Goal: Browse casually: Explore the website without a specific task or goal

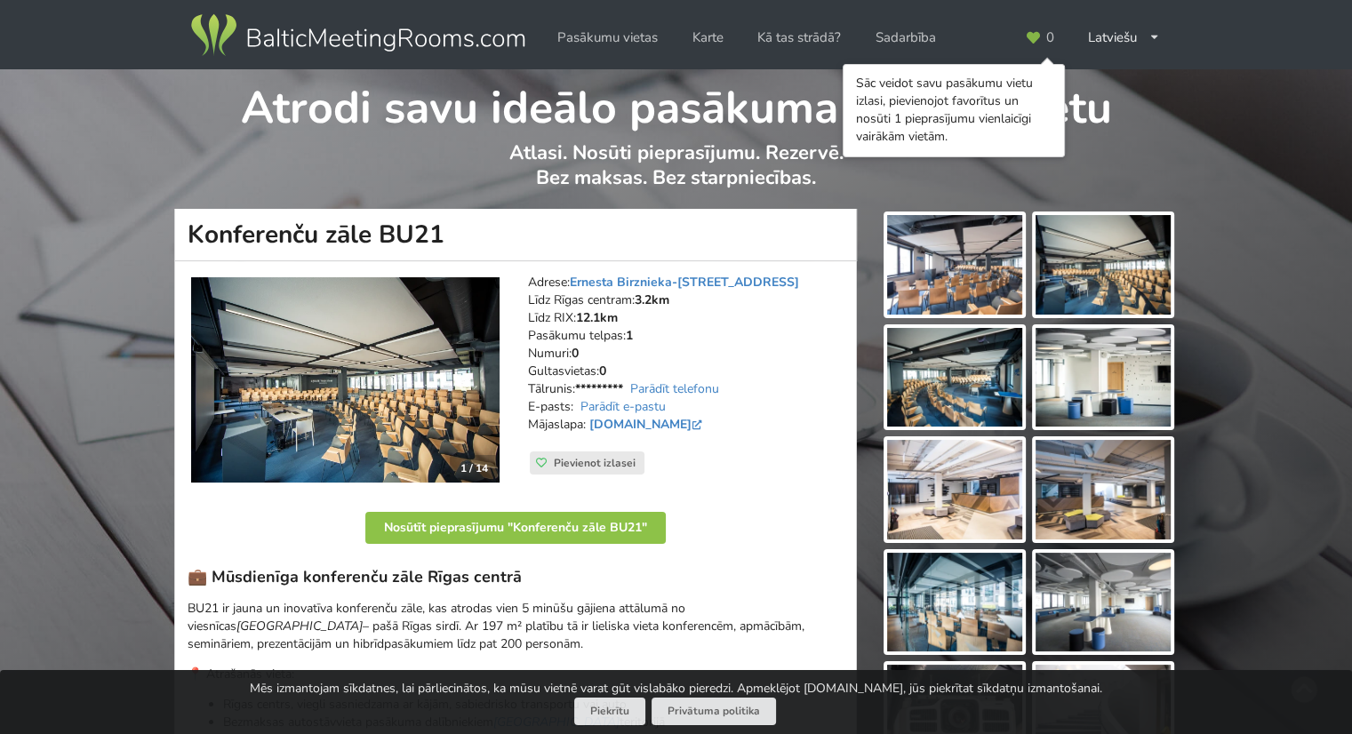
scroll to position [89, 0]
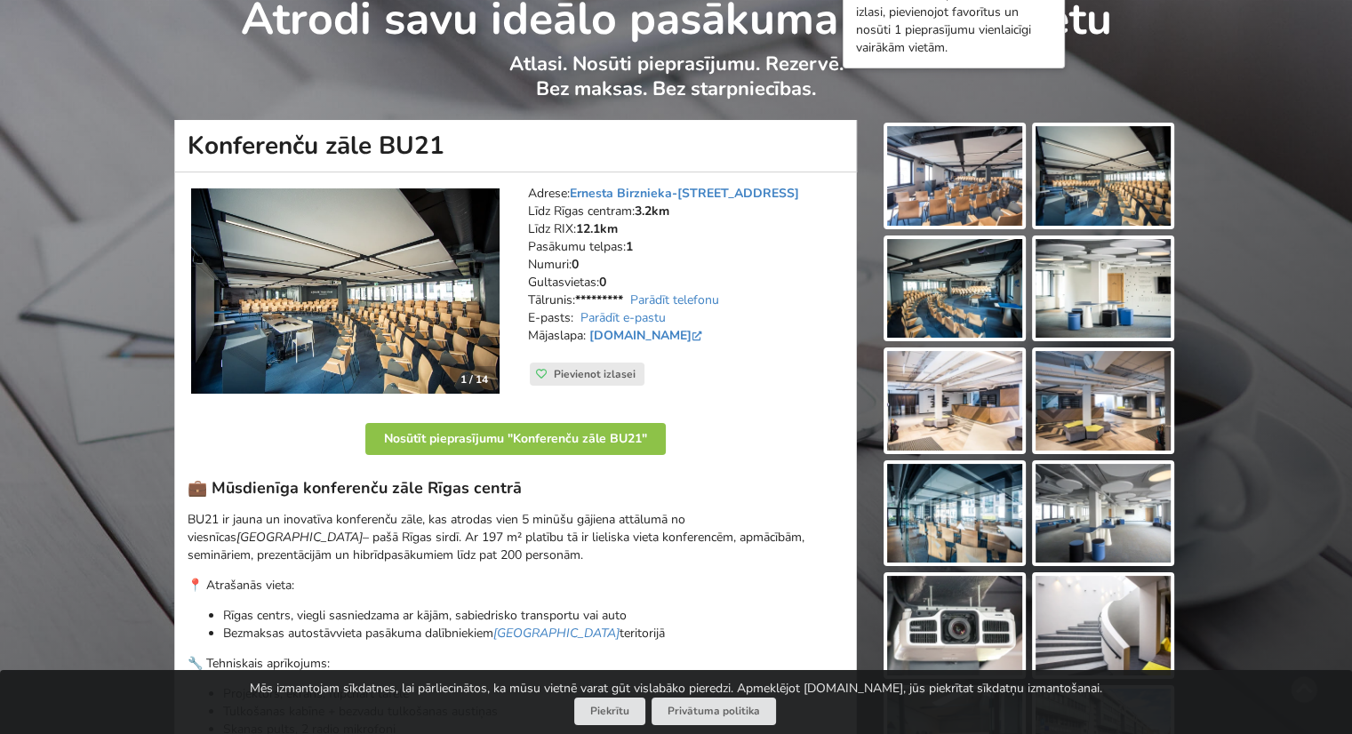
click at [429, 287] on img at bounding box center [345, 291] width 308 height 206
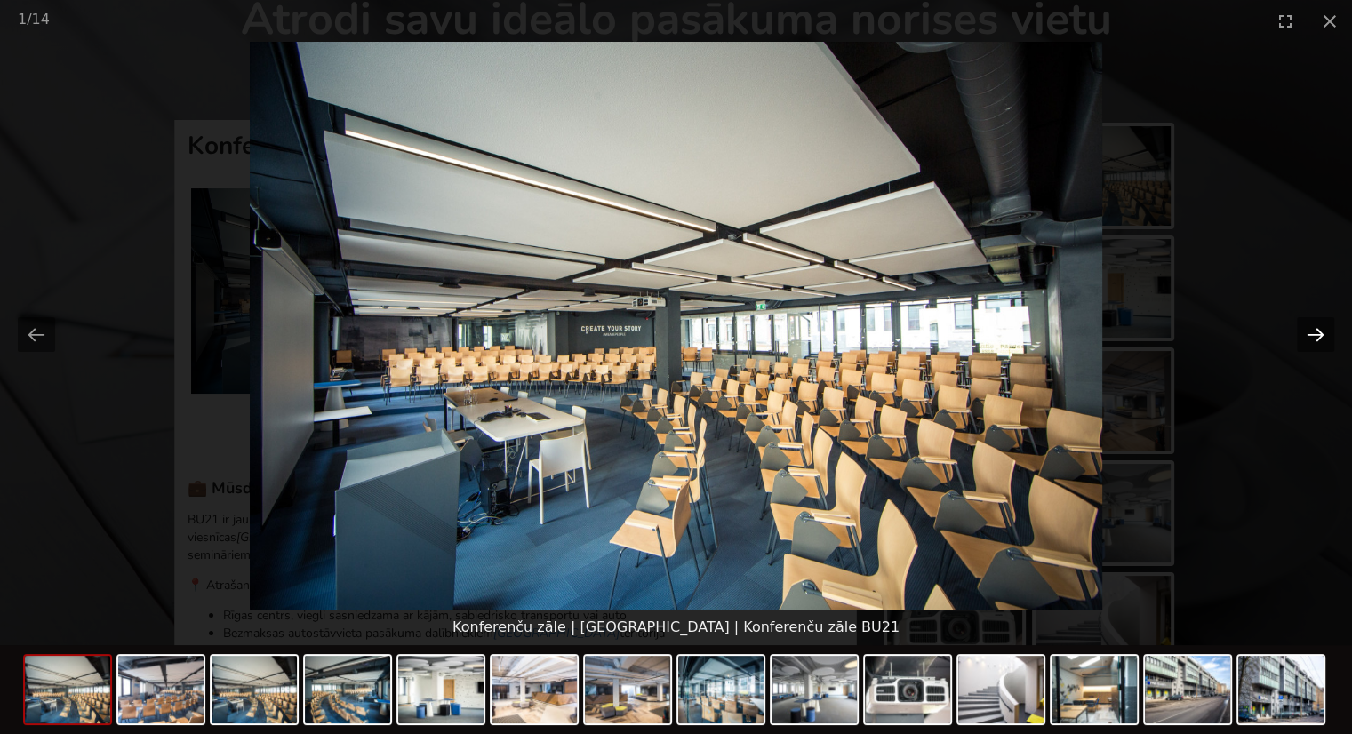
click at [1316, 346] on button "Next slide" at bounding box center [1315, 334] width 37 height 35
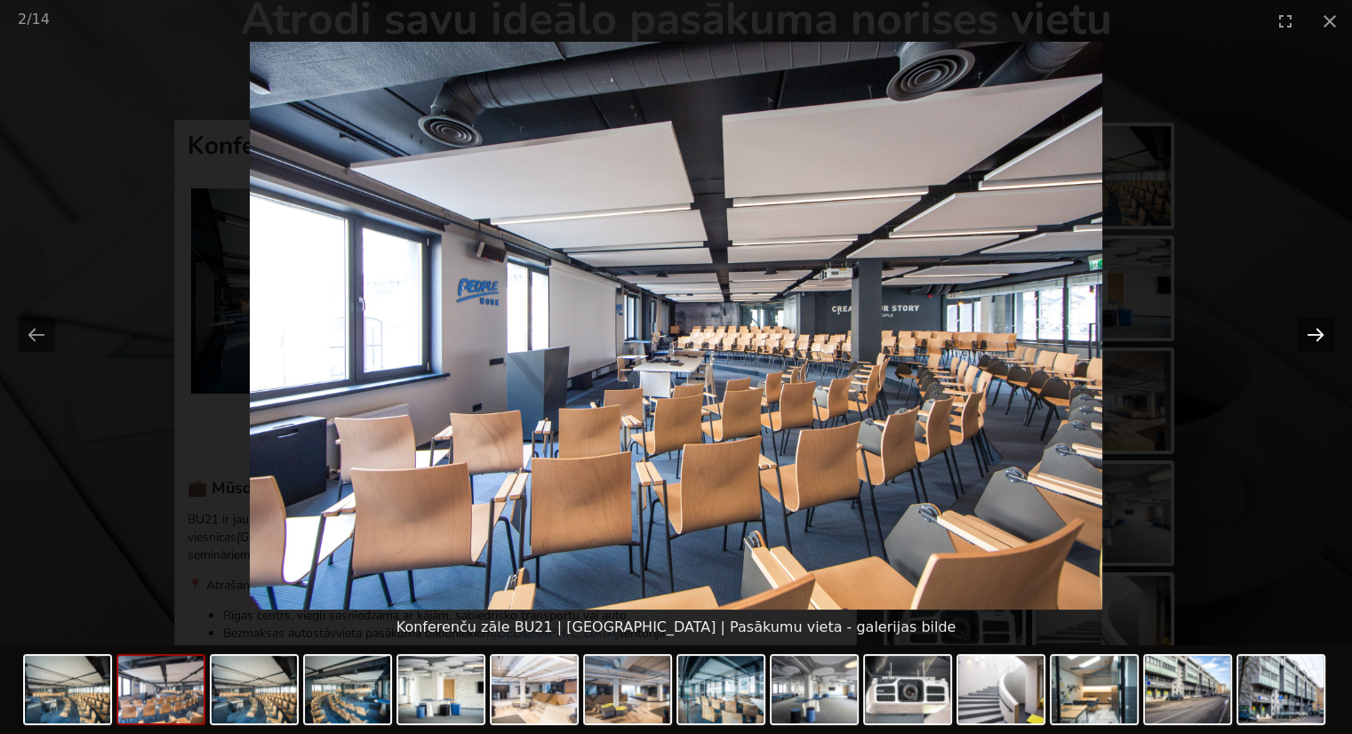
click at [1316, 335] on button "Next slide" at bounding box center [1315, 334] width 37 height 35
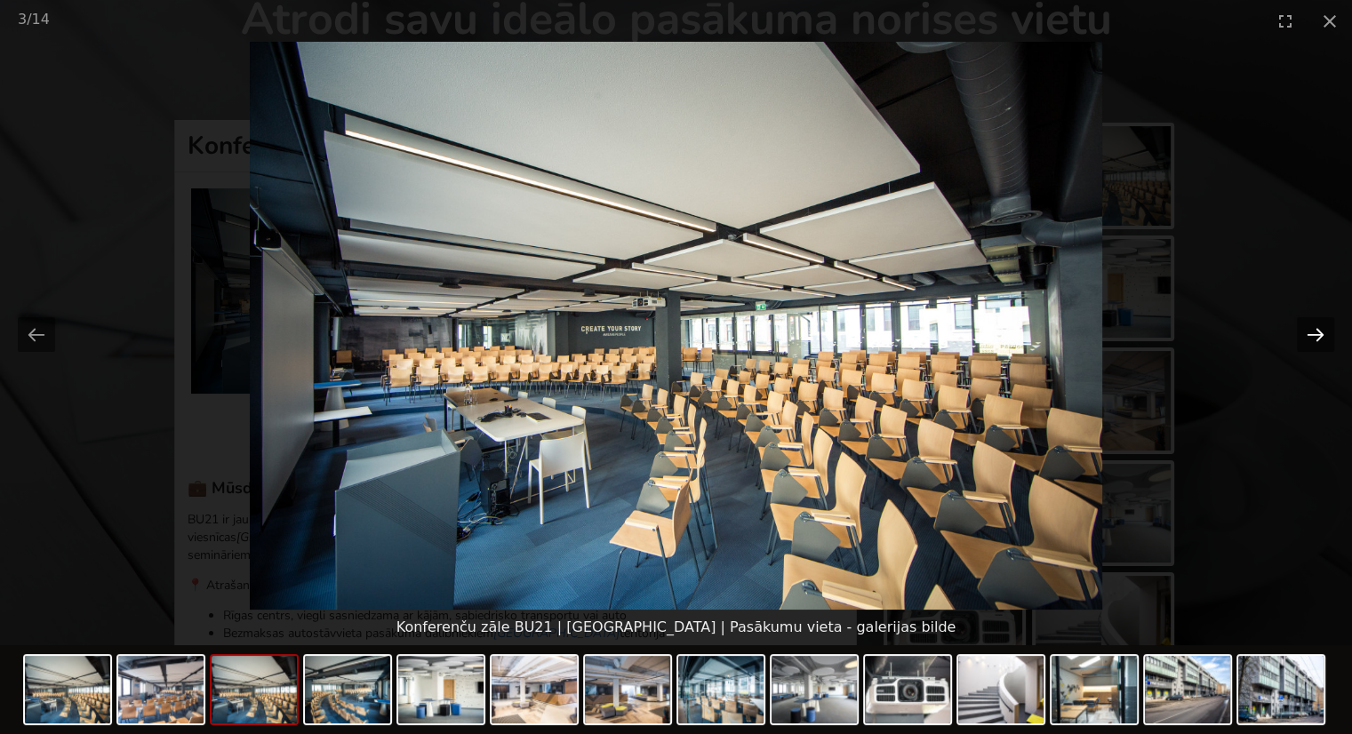
click at [1316, 335] on button "Next slide" at bounding box center [1315, 334] width 37 height 35
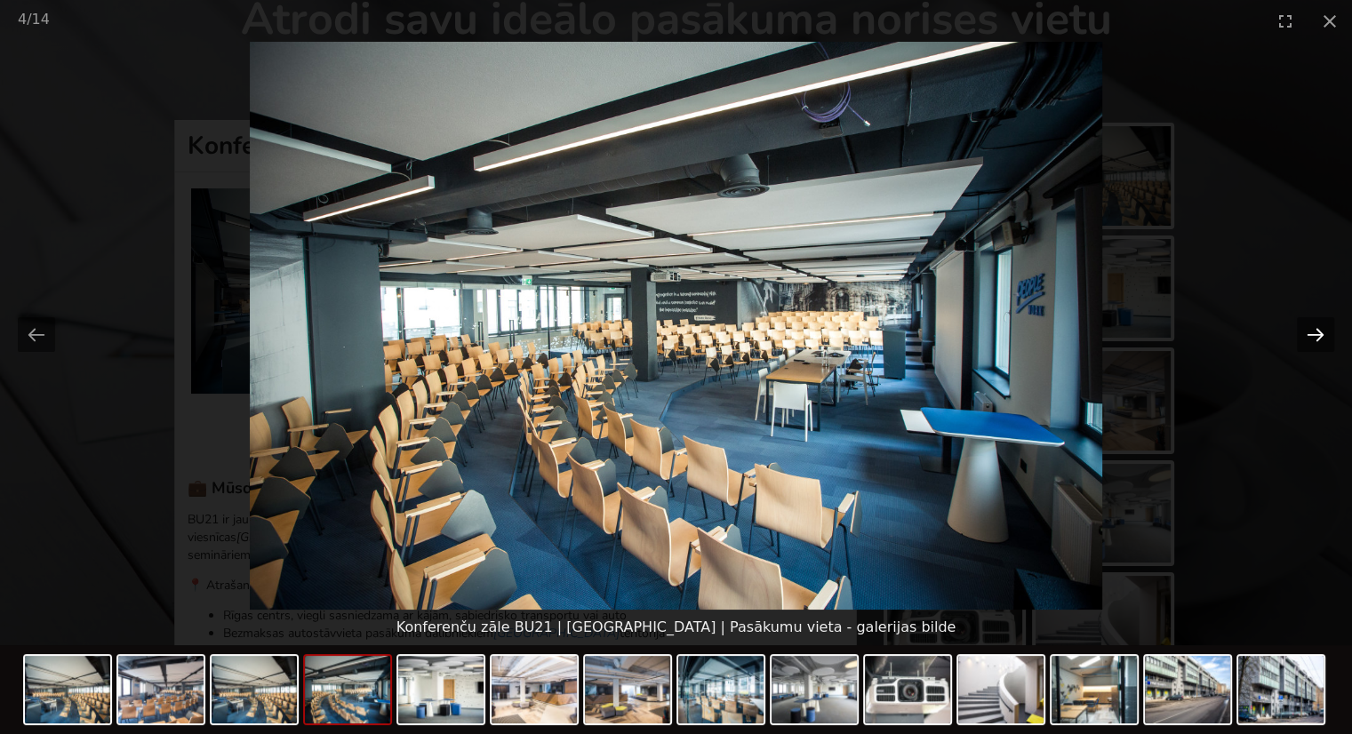
click at [1316, 335] on button "Next slide" at bounding box center [1315, 334] width 37 height 35
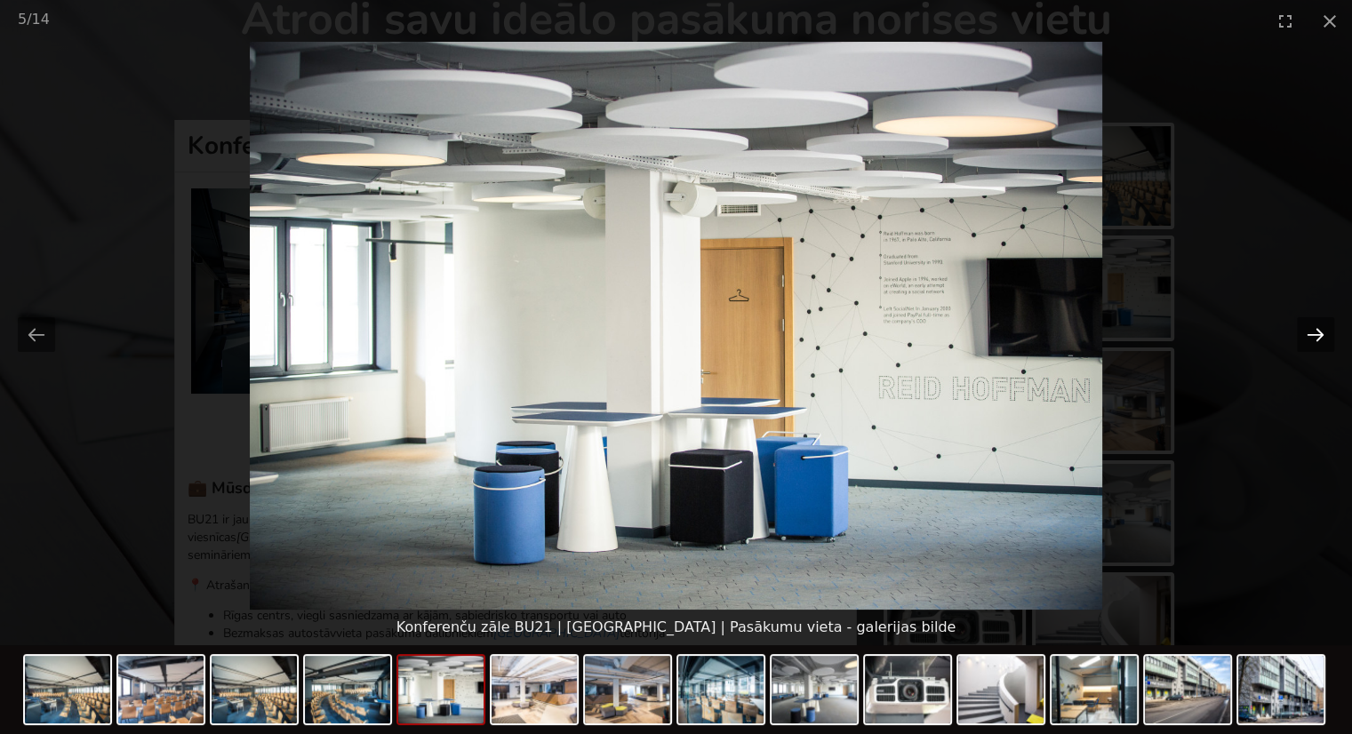
click at [1316, 335] on button "Next slide" at bounding box center [1315, 334] width 37 height 35
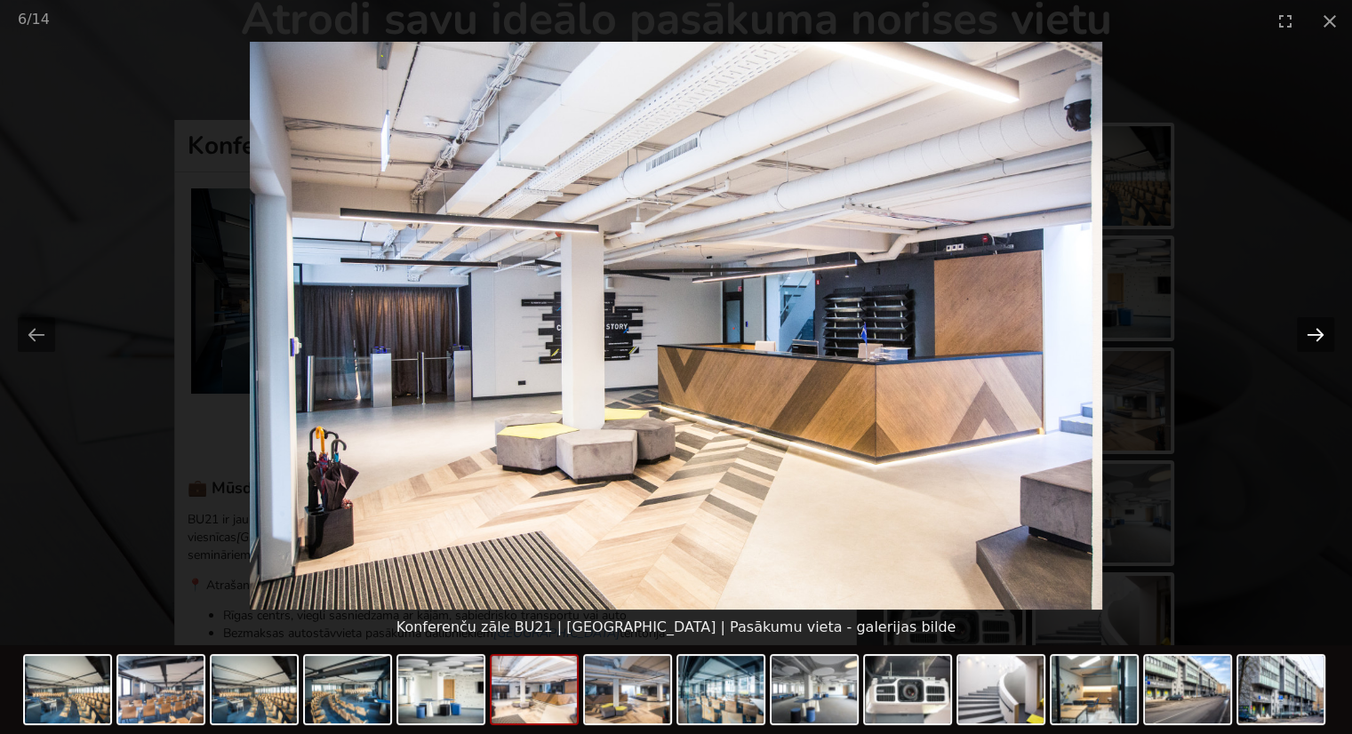
click at [1316, 335] on button "Next slide" at bounding box center [1315, 334] width 37 height 35
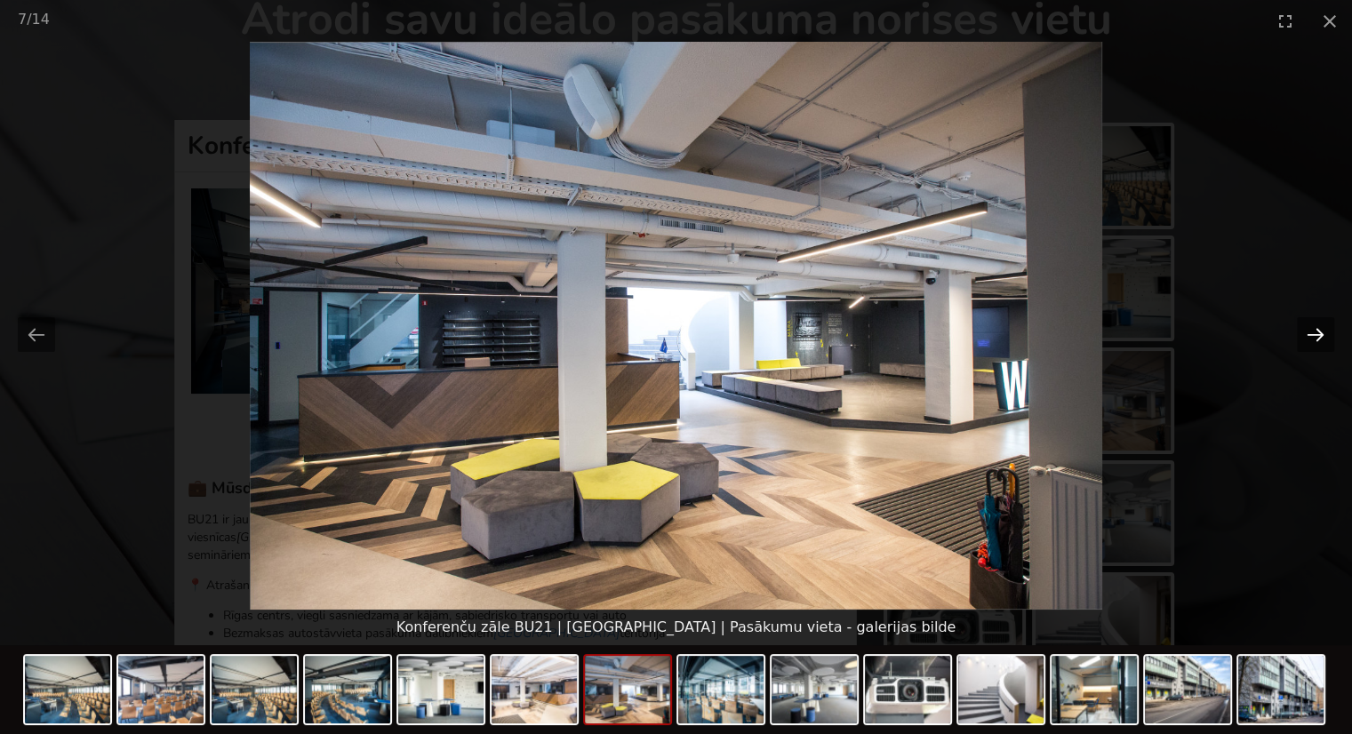
click at [1316, 335] on button "Next slide" at bounding box center [1315, 334] width 37 height 35
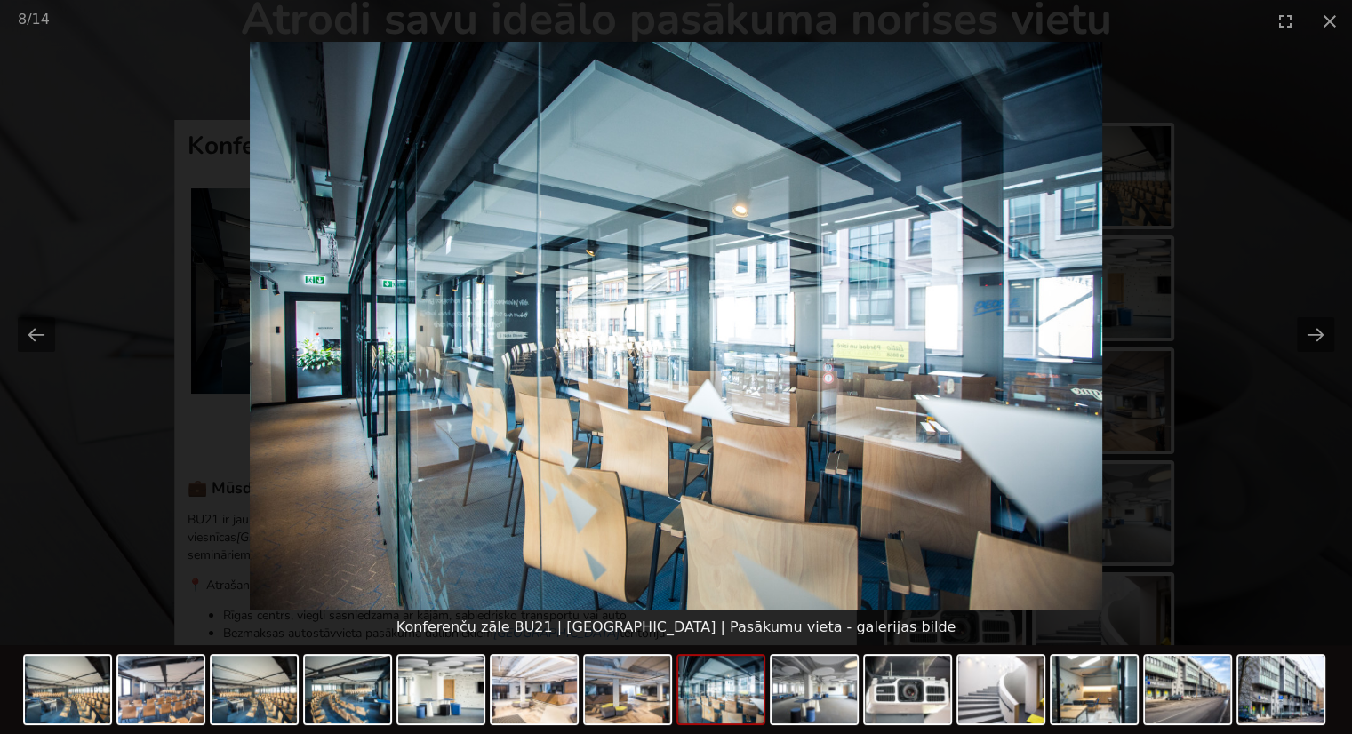
click at [1248, 172] on picture at bounding box center [676, 326] width 1352 height 568
click at [1325, 15] on button "Close gallery" at bounding box center [1330, 21] width 44 height 42
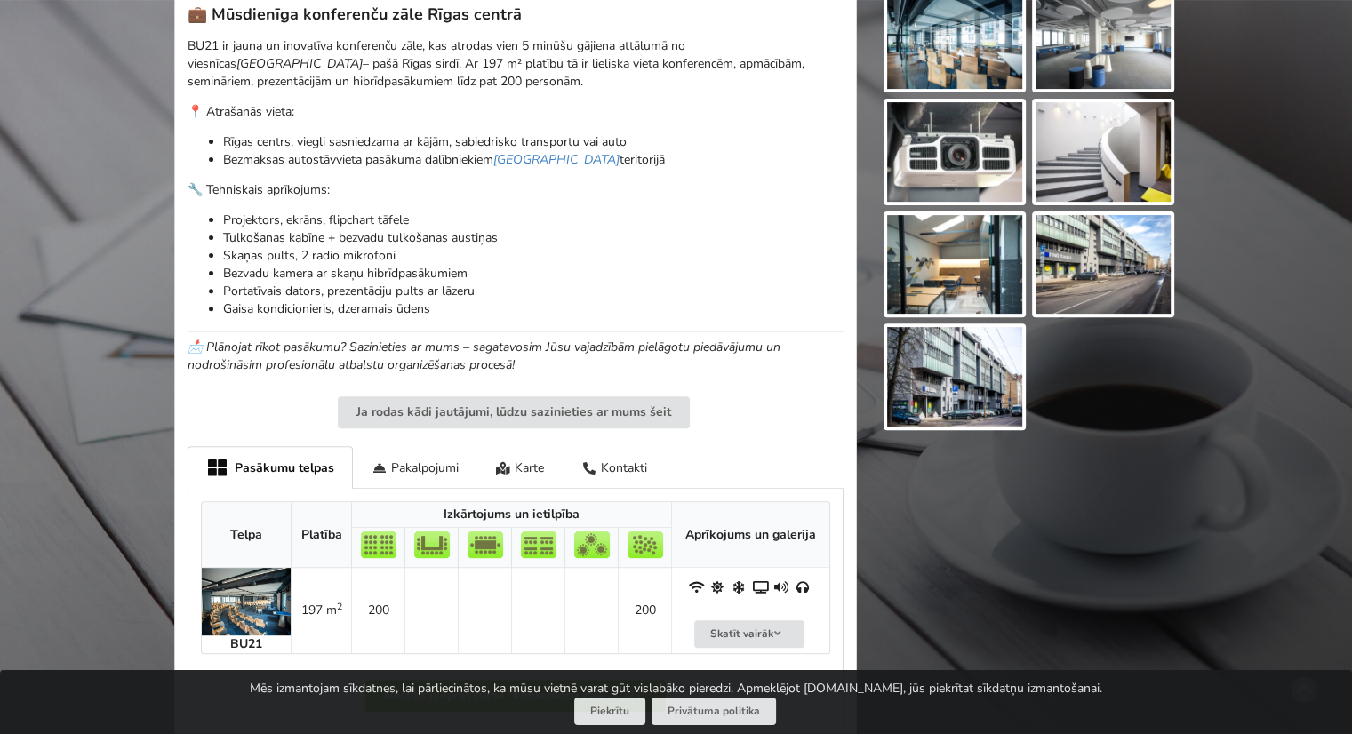
scroll to position [622, 0]
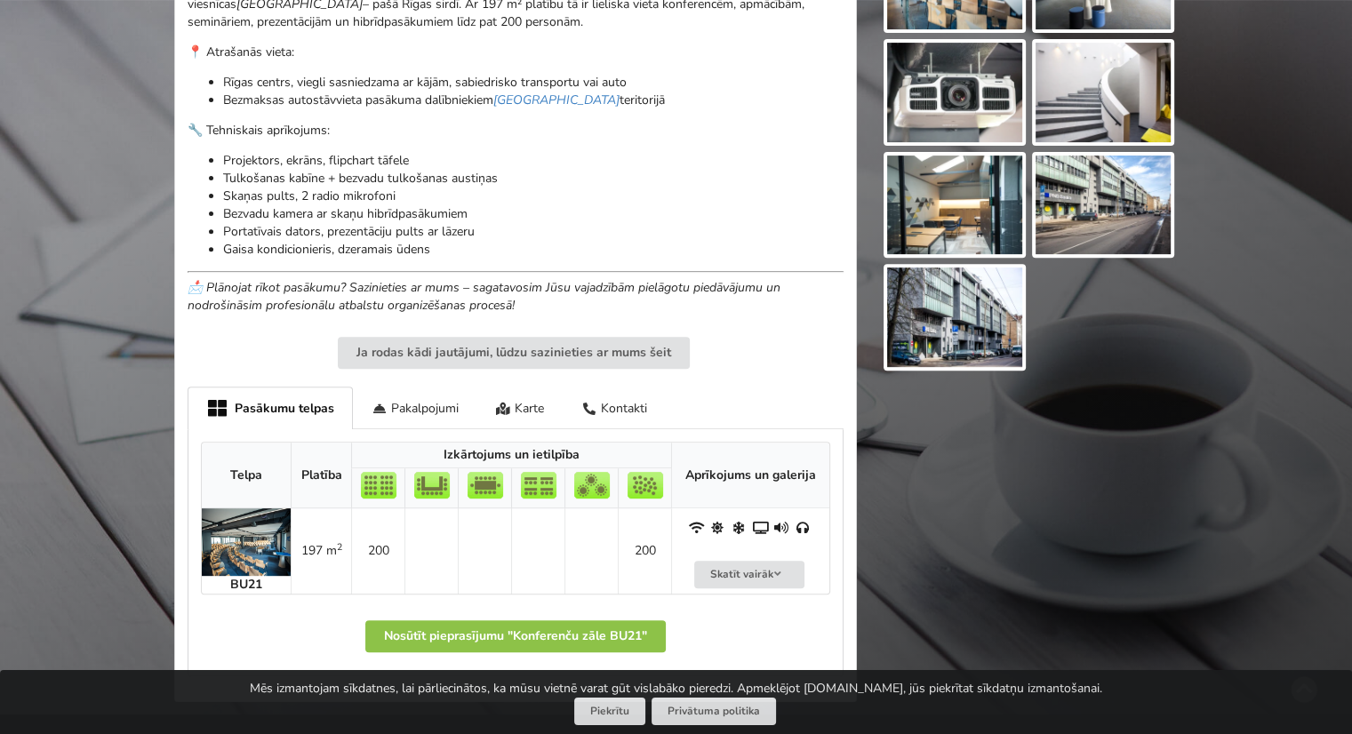
click at [953, 291] on img at bounding box center [954, 318] width 135 height 100
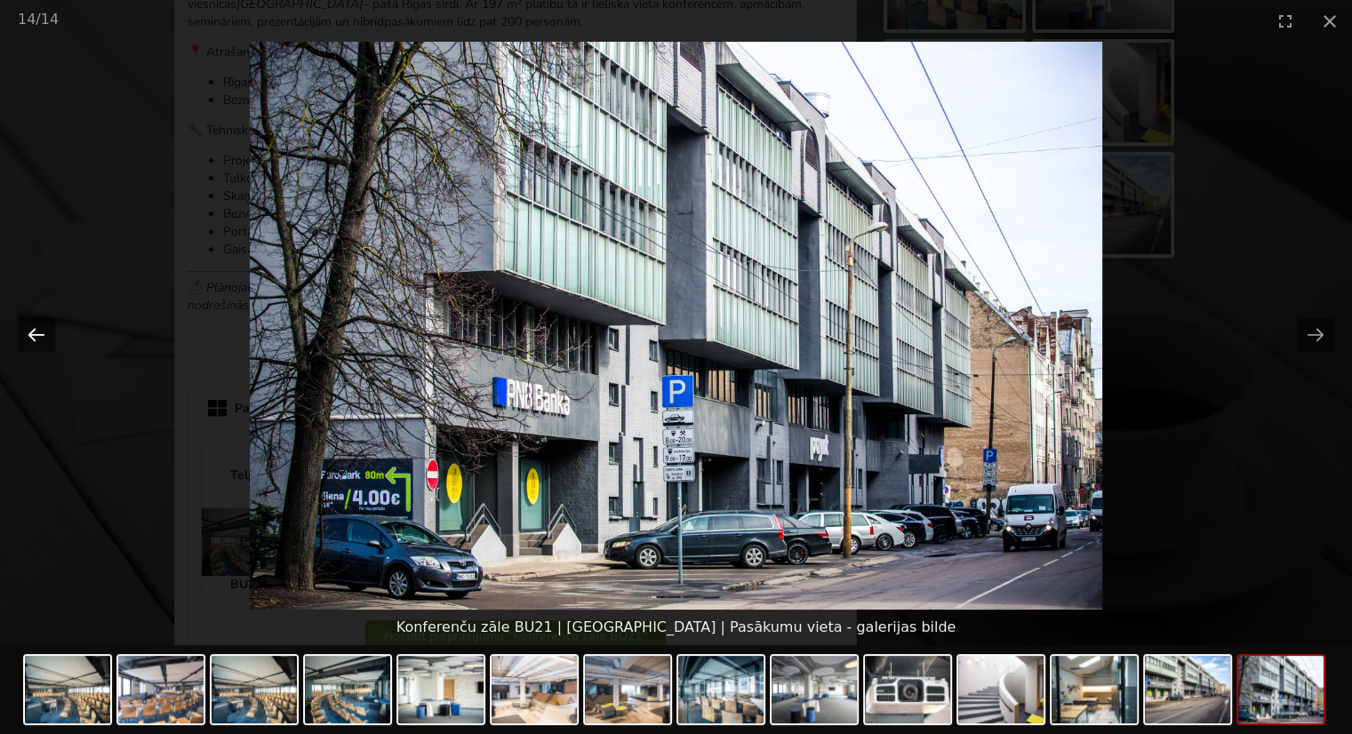
click at [39, 324] on button "Previous slide" at bounding box center [36, 334] width 37 height 35
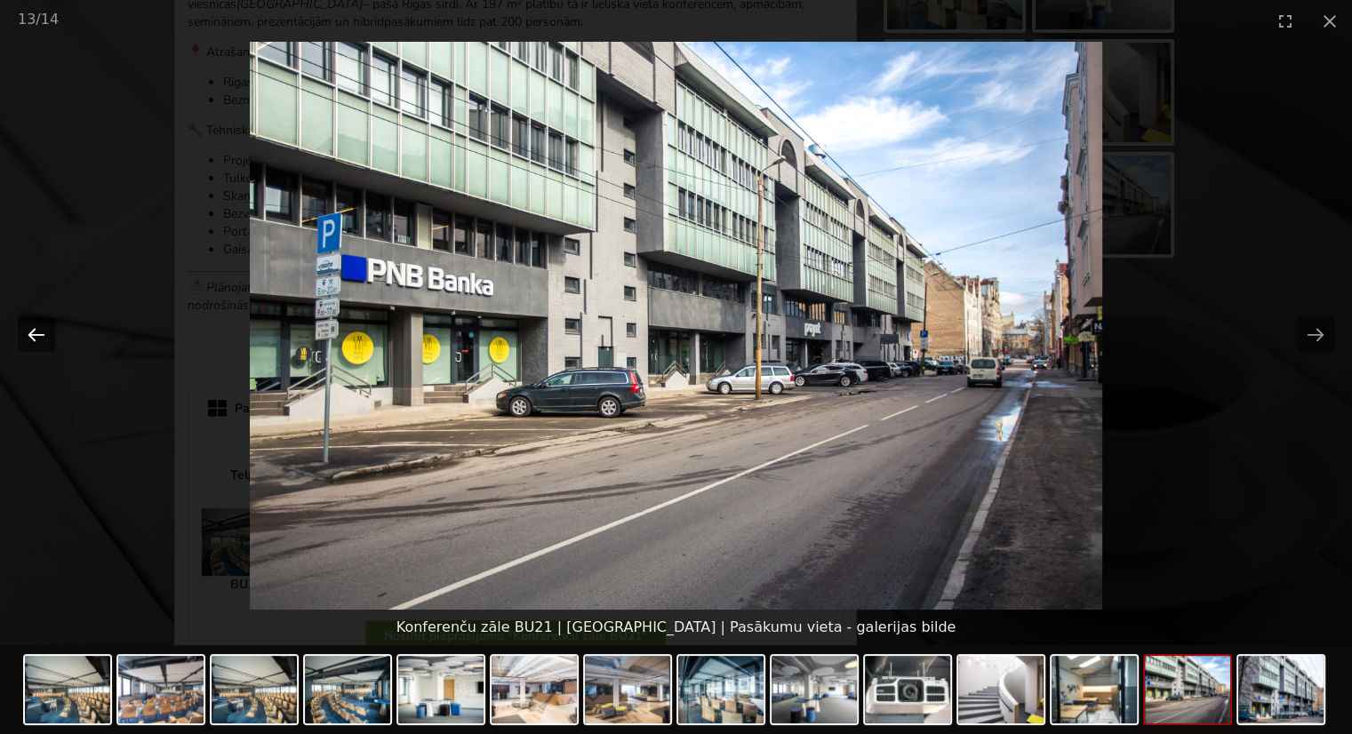
click at [39, 324] on button "Previous slide" at bounding box center [36, 334] width 37 height 35
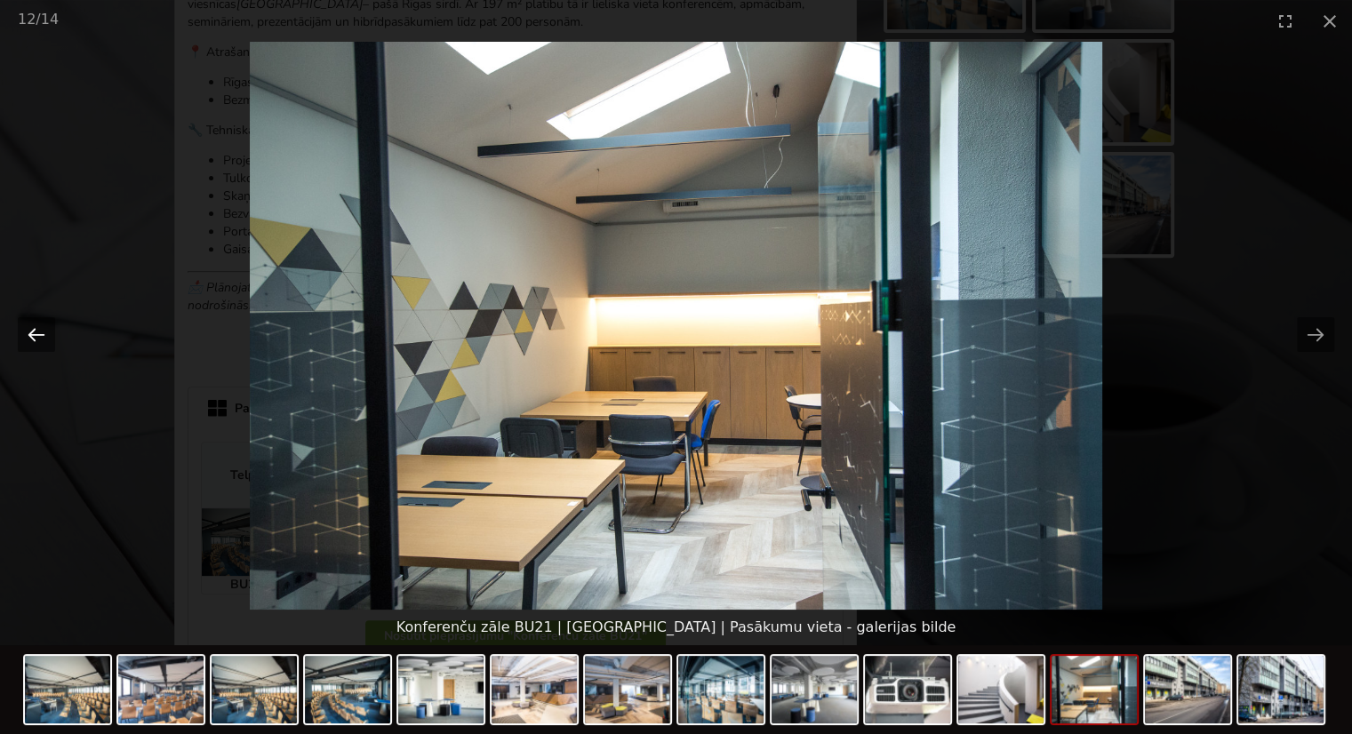
click at [39, 324] on button "Previous slide" at bounding box center [36, 334] width 37 height 35
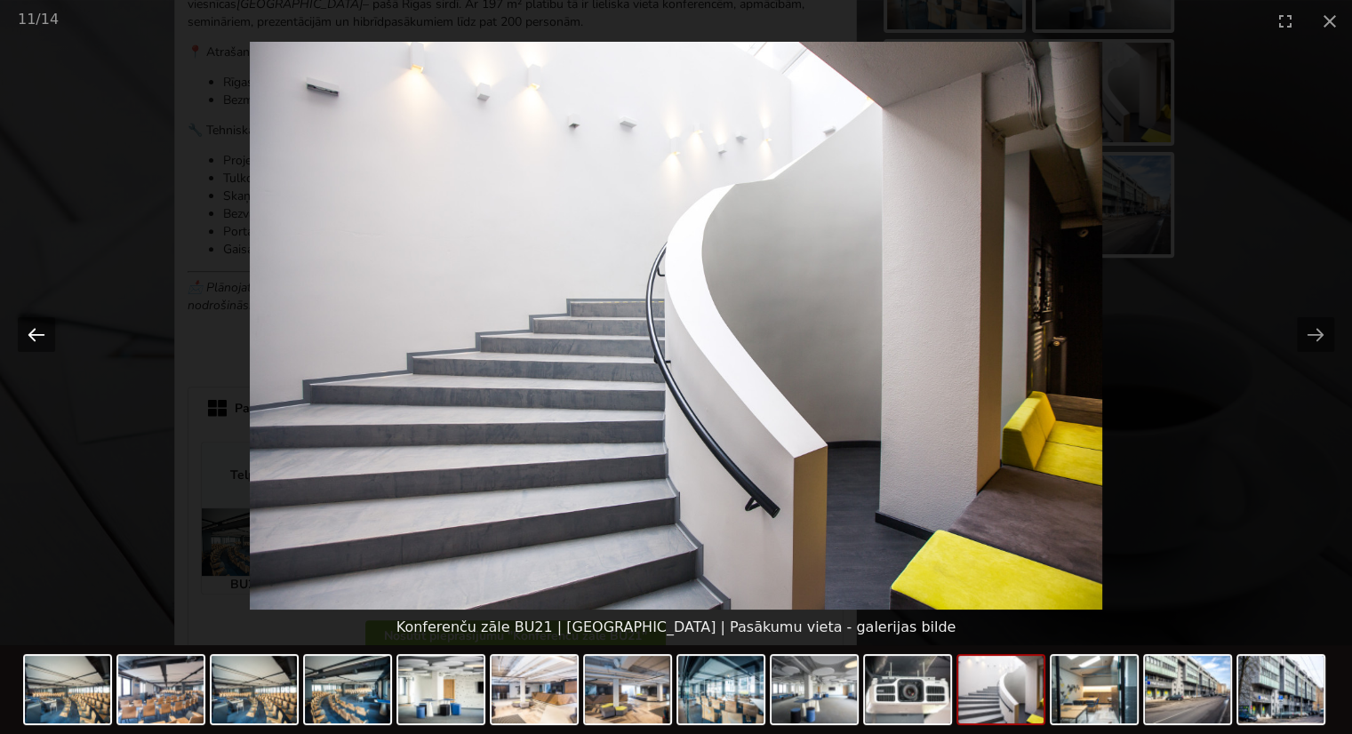
click at [39, 324] on button "Previous slide" at bounding box center [36, 334] width 37 height 35
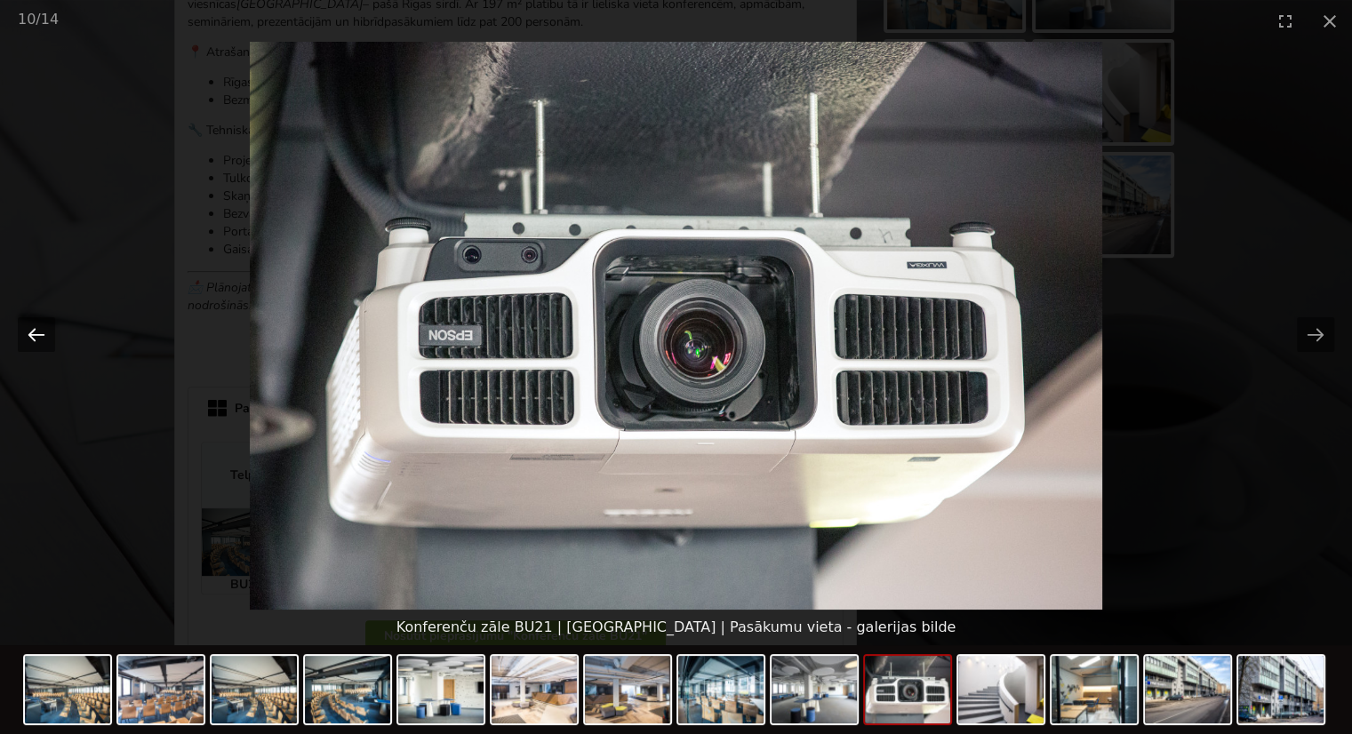
click at [39, 324] on button "Previous slide" at bounding box center [36, 334] width 37 height 35
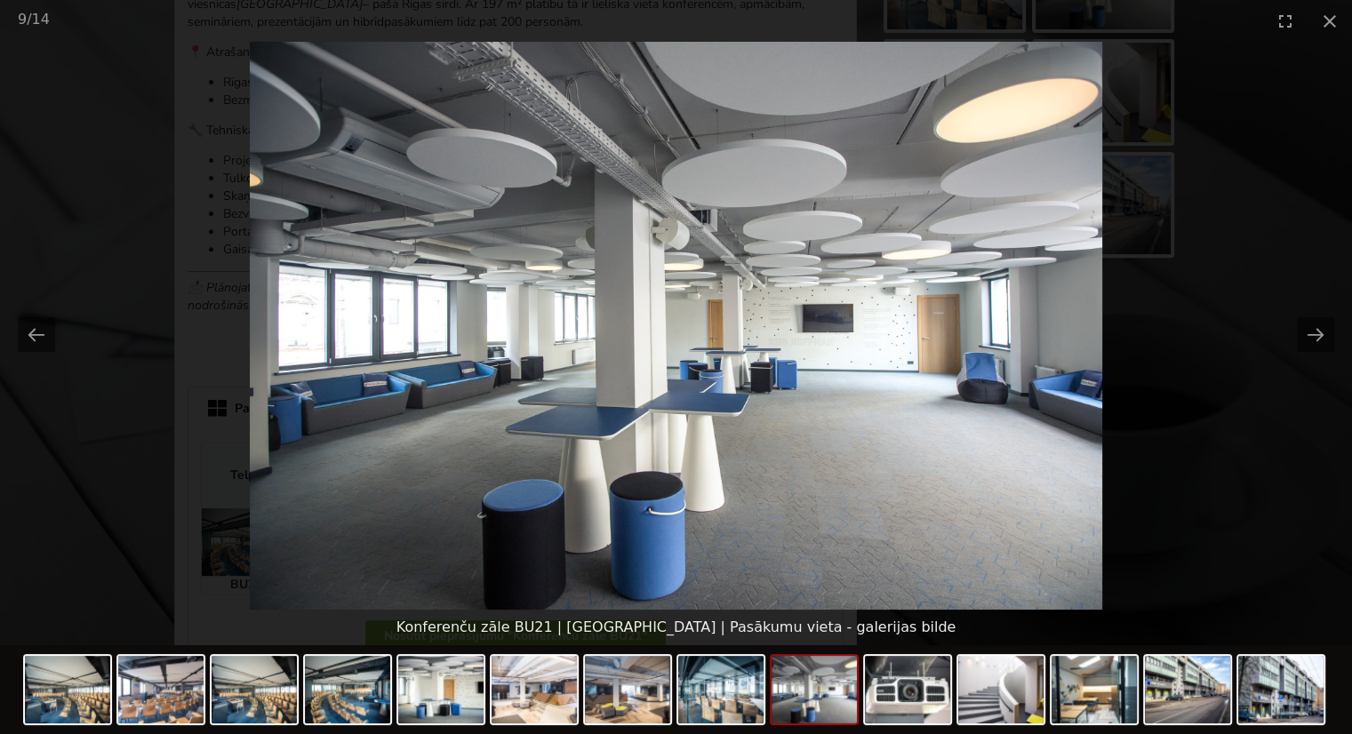
click at [562, 118] on picture at bounding box center [676, 326] width 1352 height 568
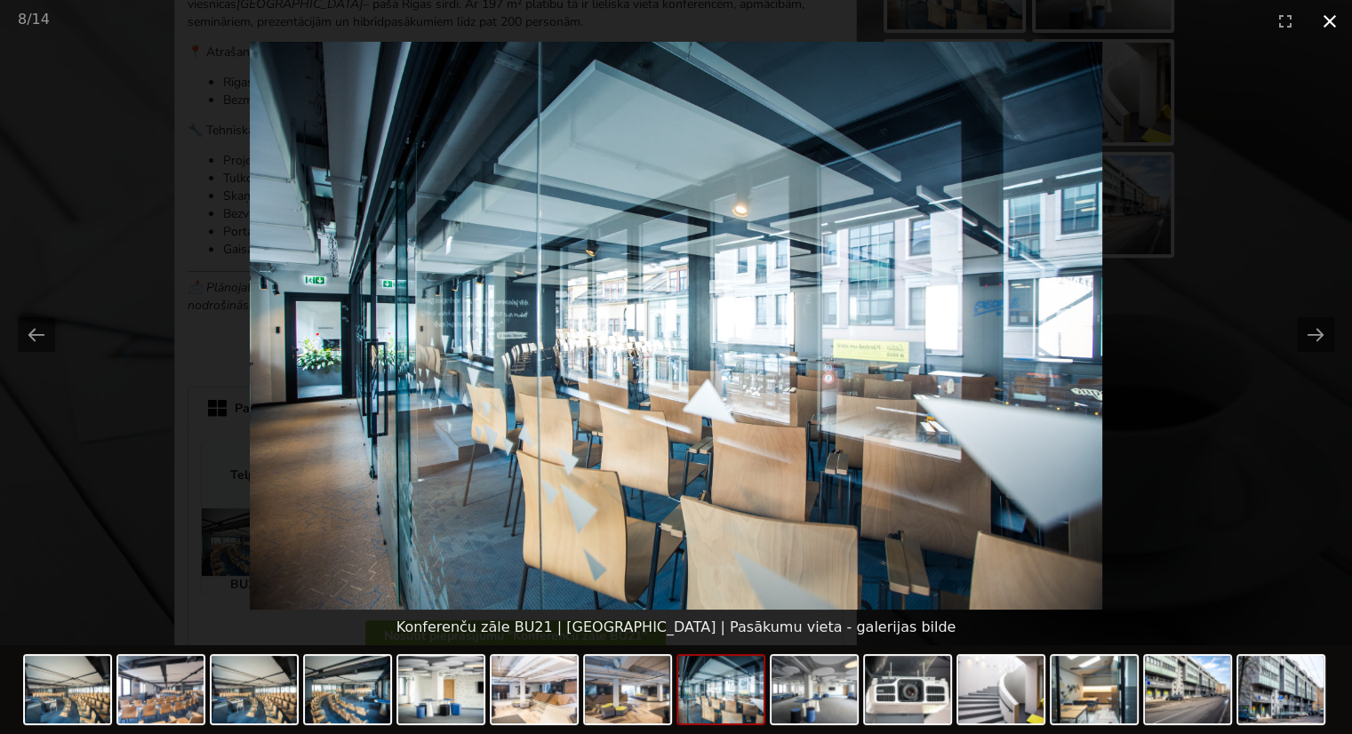
click at [1340, 21] on button "Close gallery" at bounding box center [1330, 21] width 44 height 42
